Goal: Information Seeking & Learning: Learn about a topic

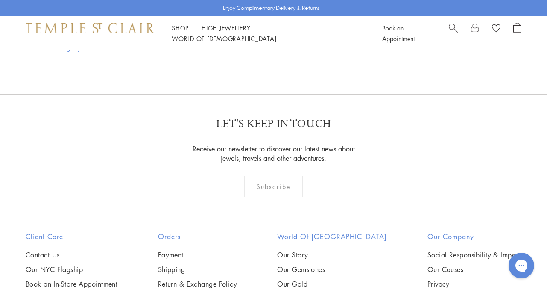
scroll to position [590, 0]
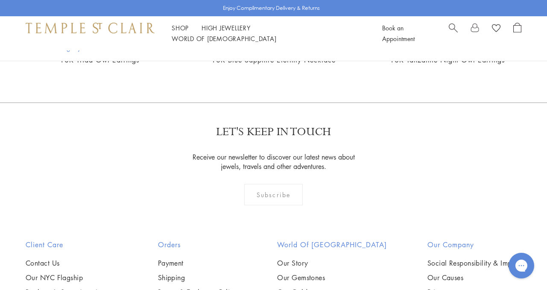
click at [0, 0] on img at bounding box center [0, 0] width 0 height 0
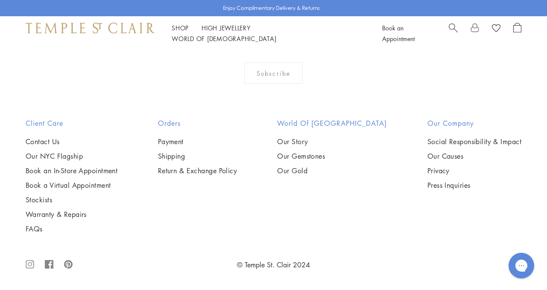
scroll to position [1213, 0]
click at [0, 0] on img at bounding box center [0, 0] width 0 height 0
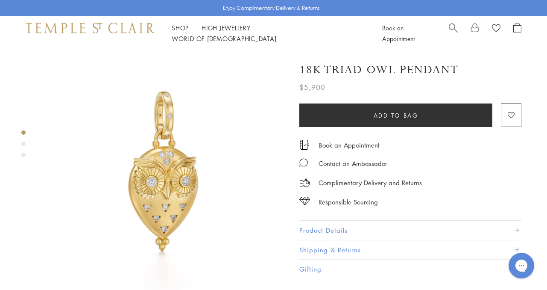
click at [169, 190] on img at bounding box center [165, 172] width 244 height 244
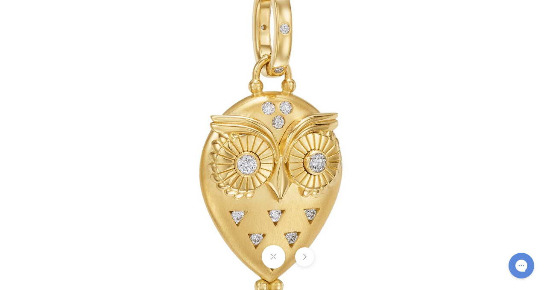
click at [353, 165] on img at bounding box center [274, 145] width 500 height 500
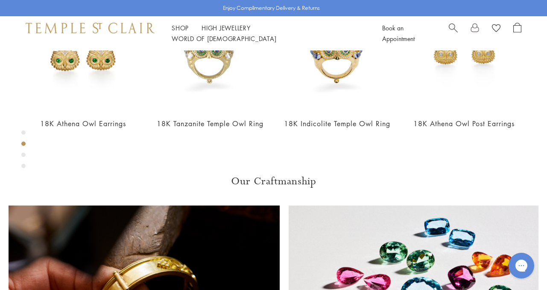
scroll to position [313, 0]
